Goal: Transaction & Acquisition: Book appointment/travel/reservation

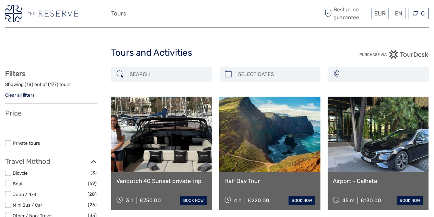
select select
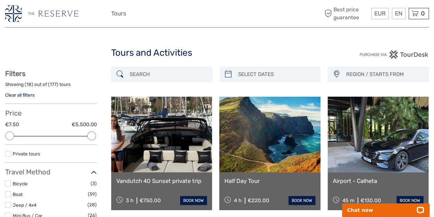
click at [150, 72] on input "search" at bounding box center [168, 74] width 82 height 12
paste input "Vandutch 40 Sunset private trip"
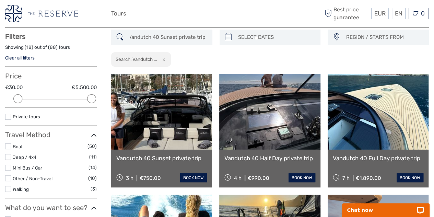
scroll to position [39, 0]
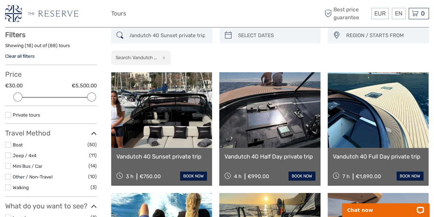
type input "Vandutch 40 Sunset private trip"
click at [156, 151] on div "Vandutch 40 Sunset private trip 3 h €750.00 book now" at bounding box center [161, 167] width 101 height 38
click at [168, 157] on link "Vandutch 40 Sunset private trip" at bounding box center [161, 156] width 91 height 7
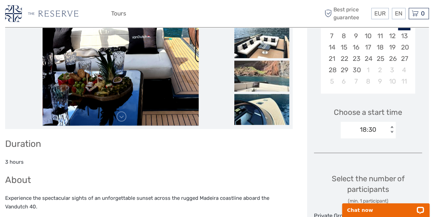
scroll to position [157, 0]
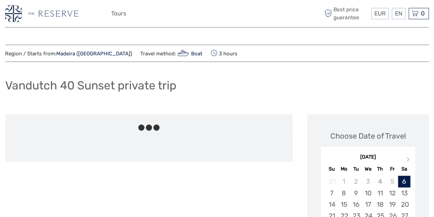
drag, startPoint x: 0, startPoint y: 0, endPoint x: 298, endPoint y: 137, distance: 328.0
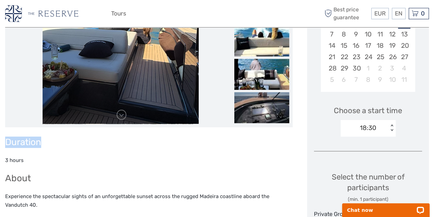
scroll to position [44, 0]
